Goal: Information Seeking & Learning: Learn about a topic

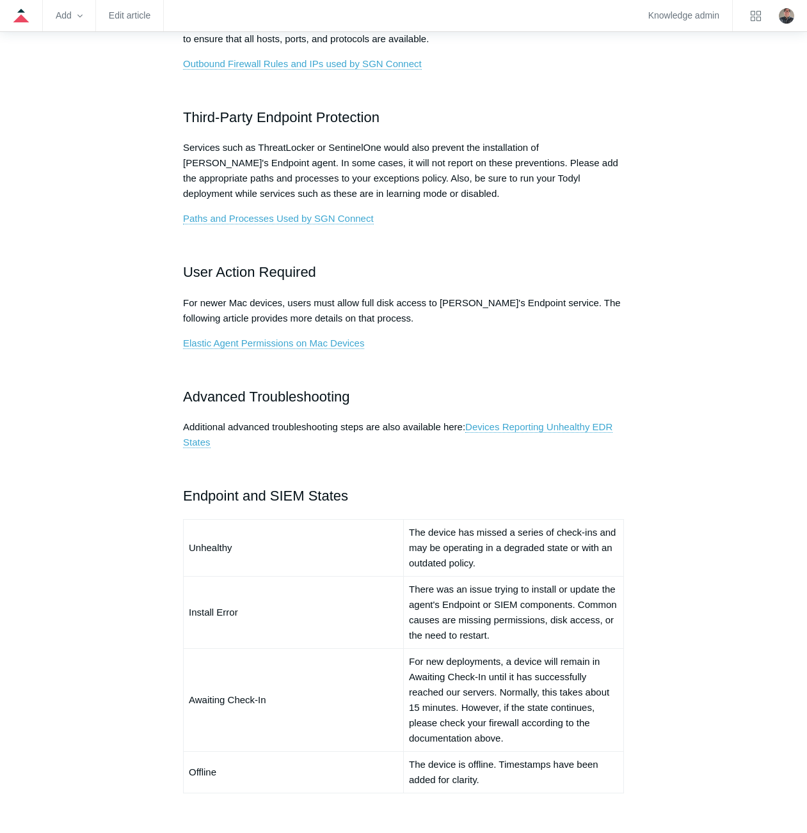
scroll to position [576, 0]
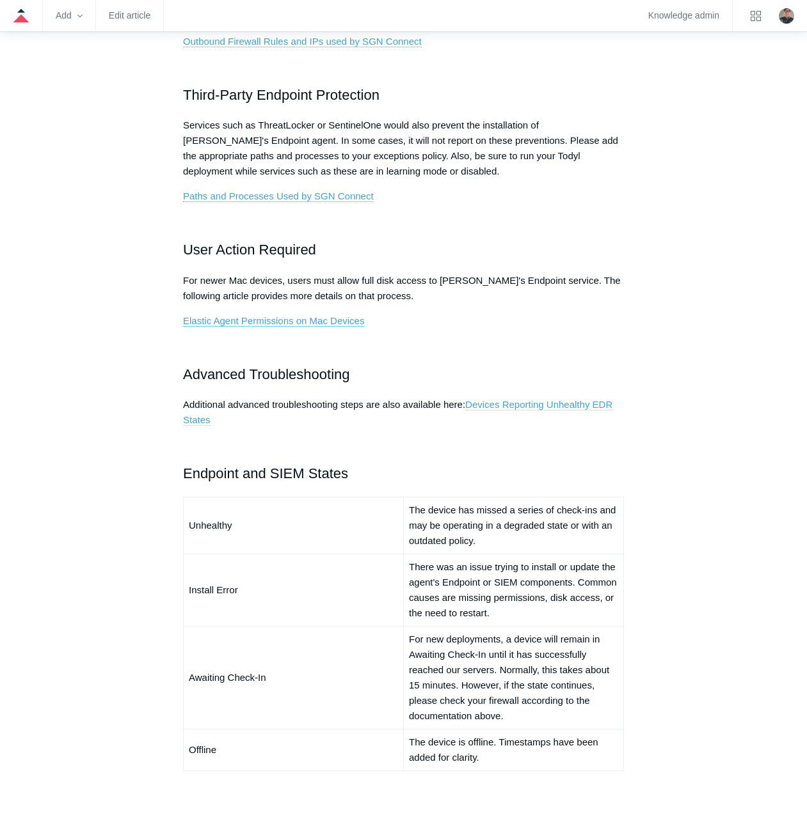
click at [189, 422] on link "Devices Reporting Unhealthy EDR States" at bounding box center [397, 412] width 429 height 27
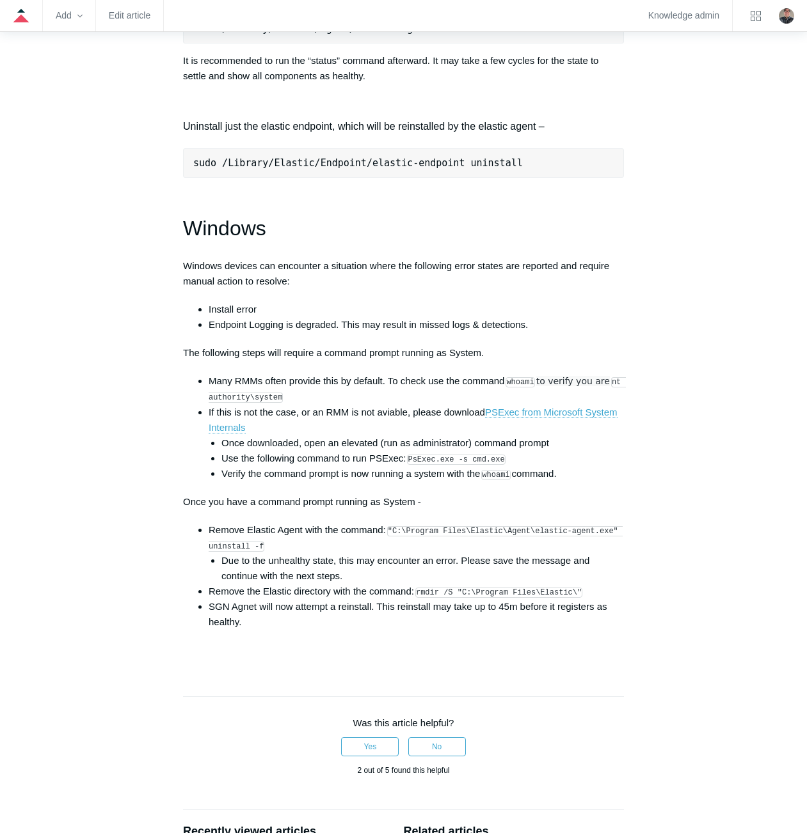
scroll to position [1791, 0]
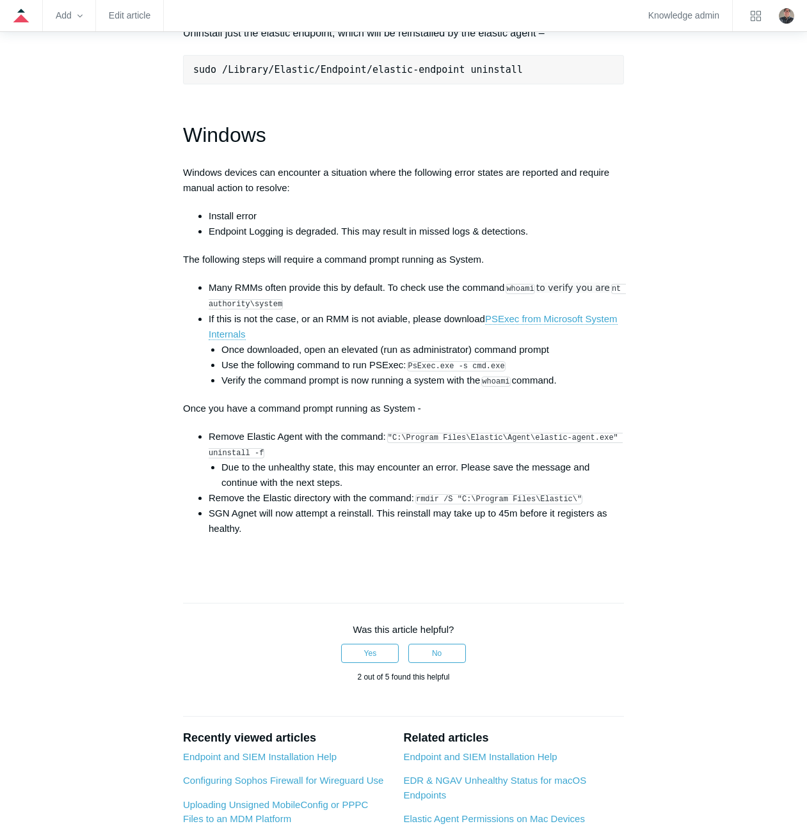
click at [506, 176] on p "Windows devices can encounter a situation where the following error states are …" at bounding box center [403, 180] width 441 height 31
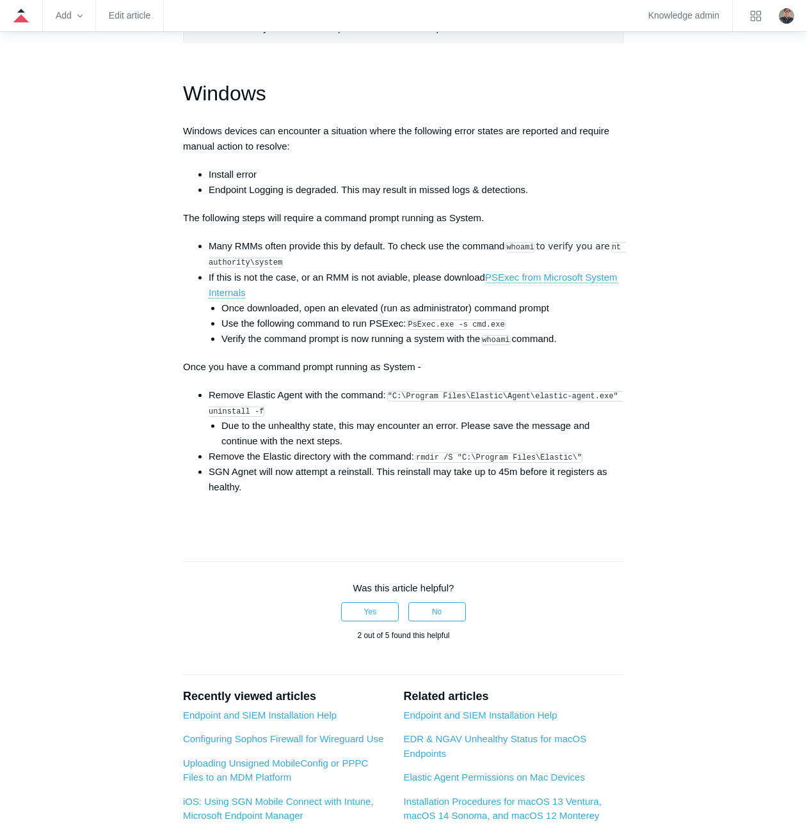
scroll to position [1855, 0]
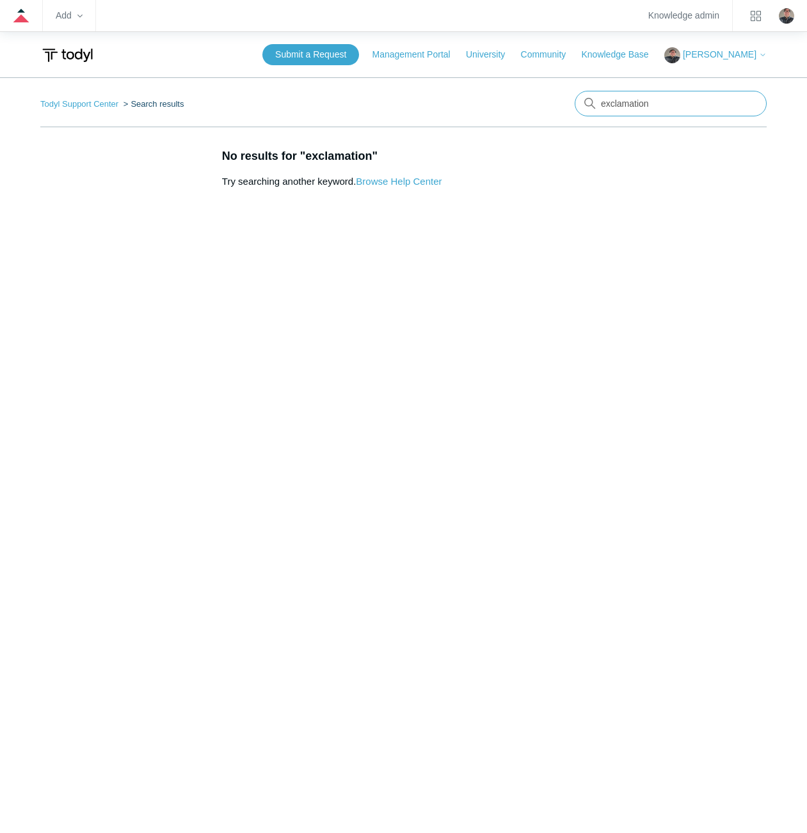
click at [748, 103] on input "exclamation" at bounding box center [670, 104] width 192 height 26
click at [363, 454] on main "Todyl Support Center Search results No results for "exclamation" Try searching …" at bounding box center [403, 452] width 807 height 750
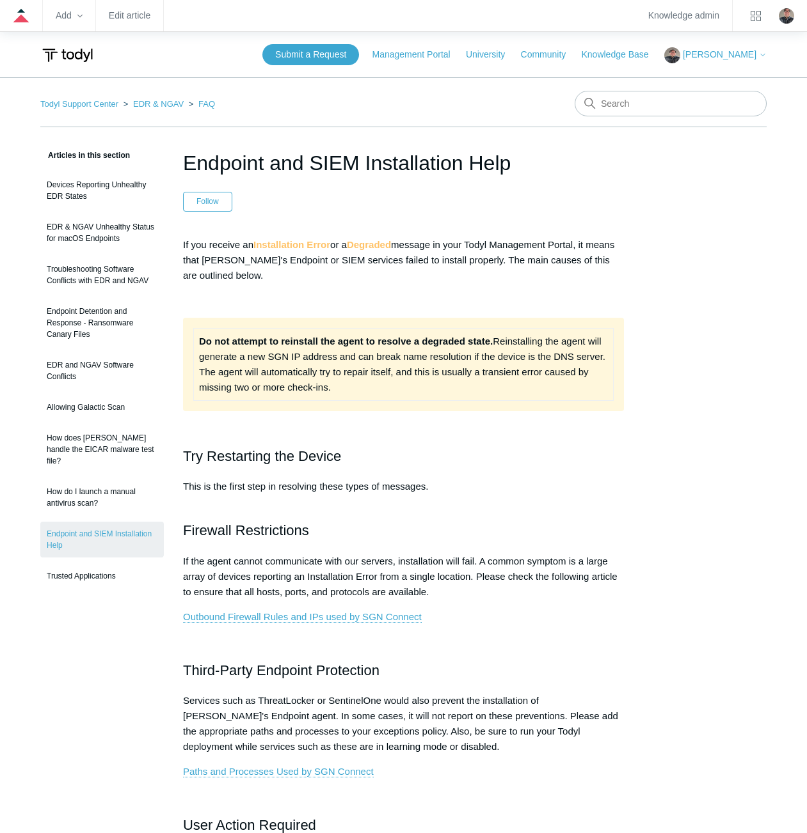
scroll to position [576, 0]
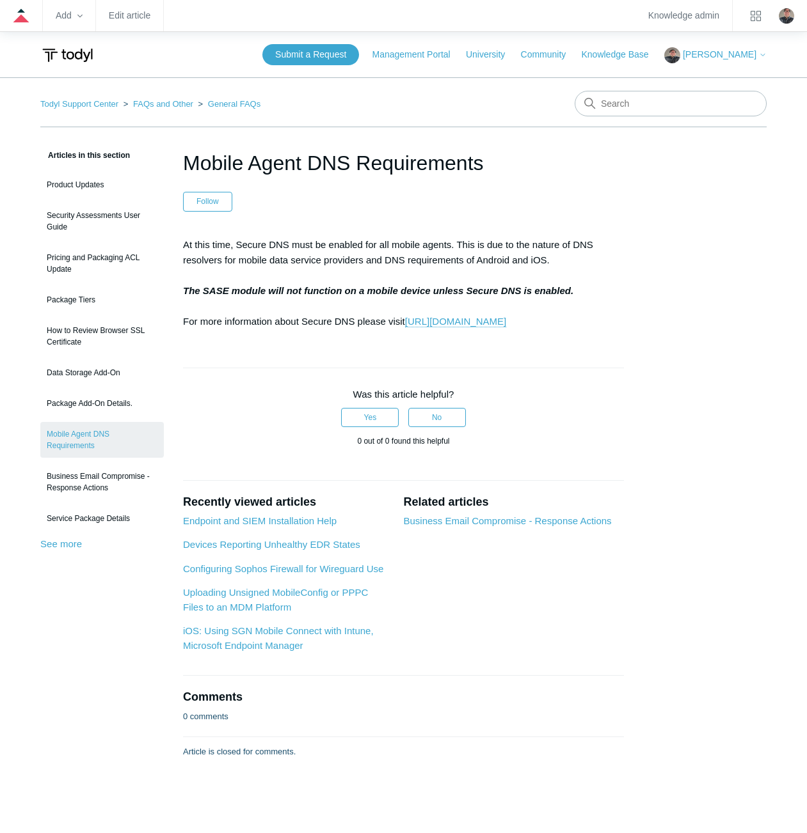
click at [118, 78] on main "Todyl Support Center FAQs and Other General FAQs Articles in this section Produ…" at bounding box center [403, 452] width 807 height 750
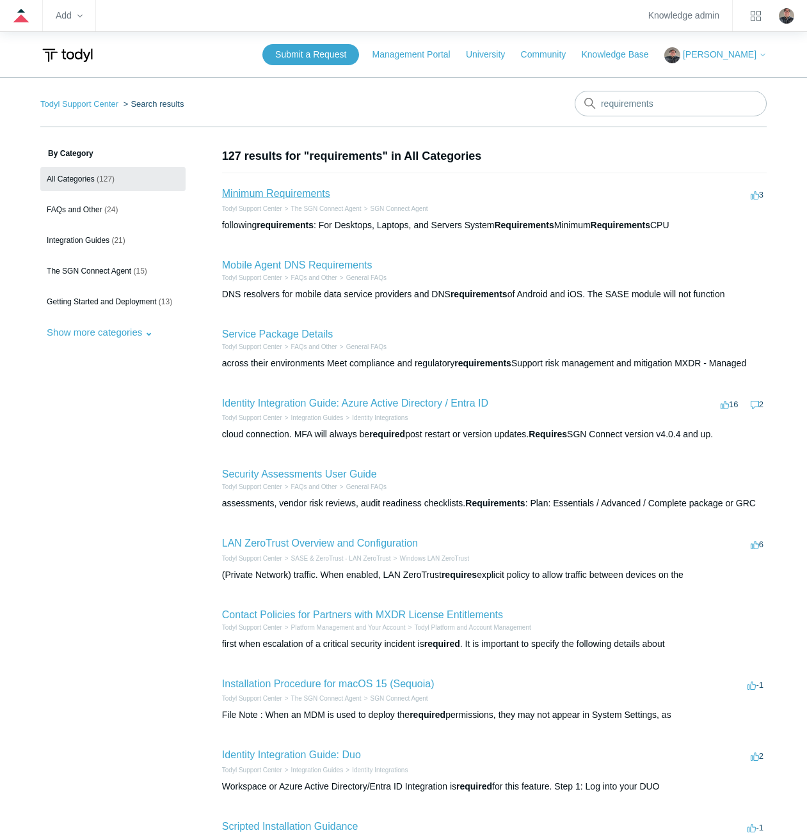
click at [247, 190] on link "Minimum Requirements" at bounding box center [276, 193] width 108 height 11
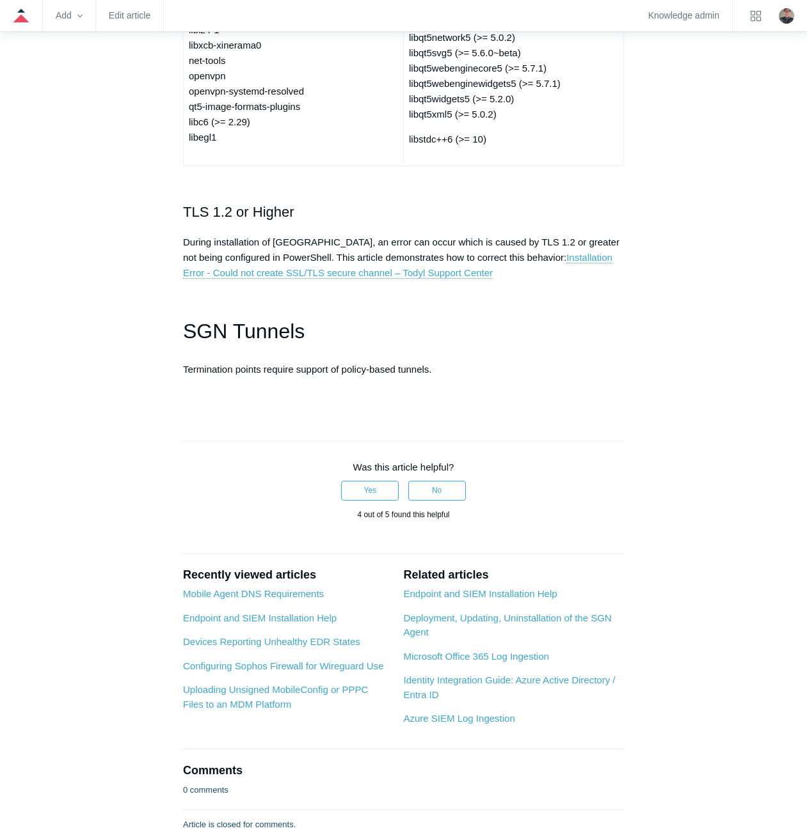
scroll to position [3772, 0]
